Goal: Connect with others: Participate in discussion

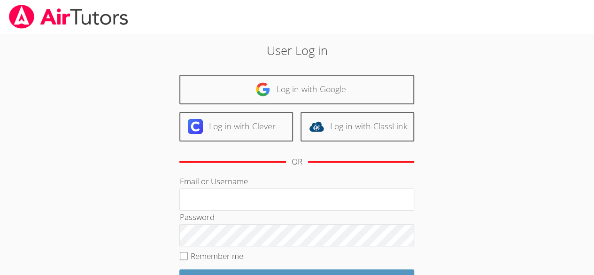
click at [285, 100] on link "Log in with Google" at bounding box center [296, 90] width 235 height 30
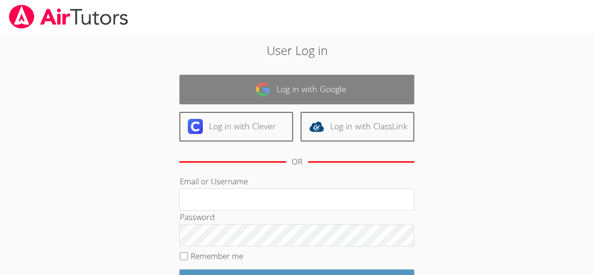
drag, startPoint x: 0, startPoint y: 0, endPoint x: 285, endPoint y: 100, distance: 302.4
click at [285, 100] on link "Log in with Google" at bounding box center [296, 90] width 235 height 30
drag, startPoint x: 285, startPoint y: 100, endPoint x: 274, endPoint y: 85, distance: 18.8
click at [274, 85] on link "Log in with Google" at bounding box center [296, 90] width 235 height 30
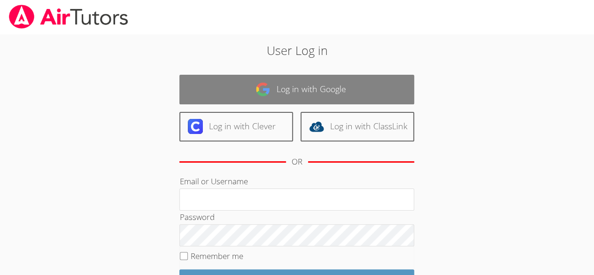
click at [274, 85] on link "Log in with Google" at bounding box center [296, 90] width 235 height 30
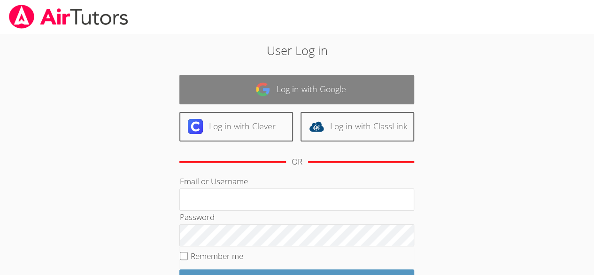
click at [274, 85] on link "Log in with Google" at bounding box center [296, 90] width 235 height 30
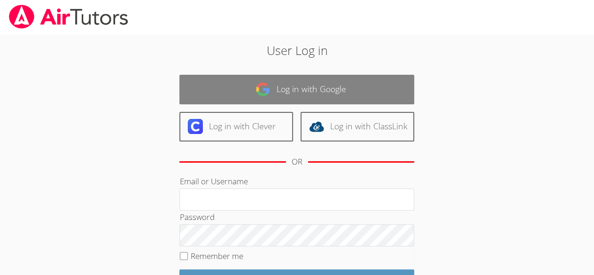
click at [274, 85] on link "Log in with Google" at bounding box center [296, 90] width 235 height 30
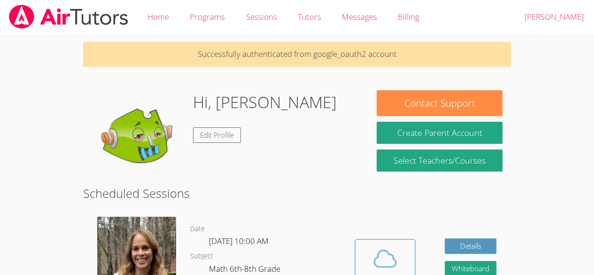
click at [393, 251] on icon at bounding box center [385, 258] width 26 height 26
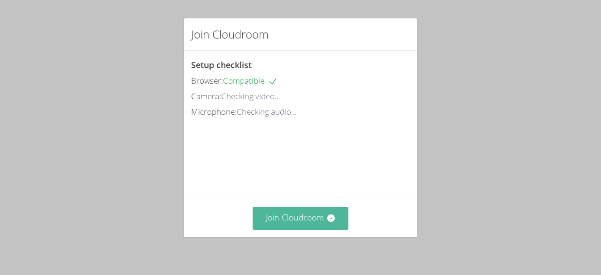
click at [311, 224] on button "Join Cloudroom" at bounding box center [301, 218] width 96 height 23
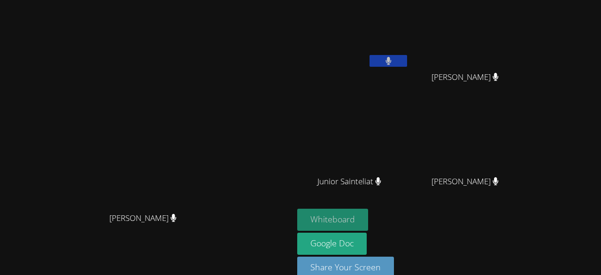
click at [368, 212] on button "Whiteboard" at bounding box center [332, 219] width 71 height 22
